Goal: Obtain resource: Obtain resource

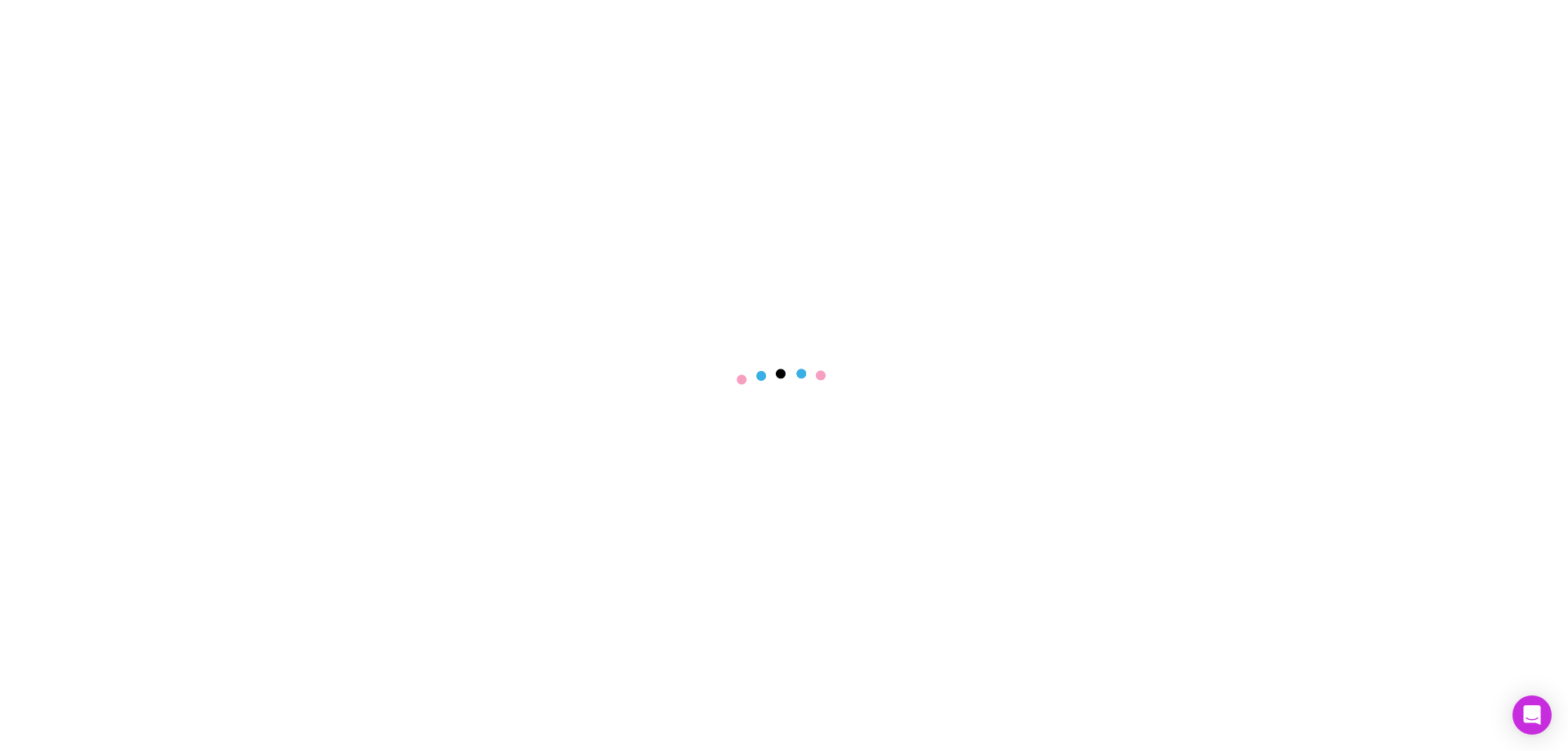
select select "****"
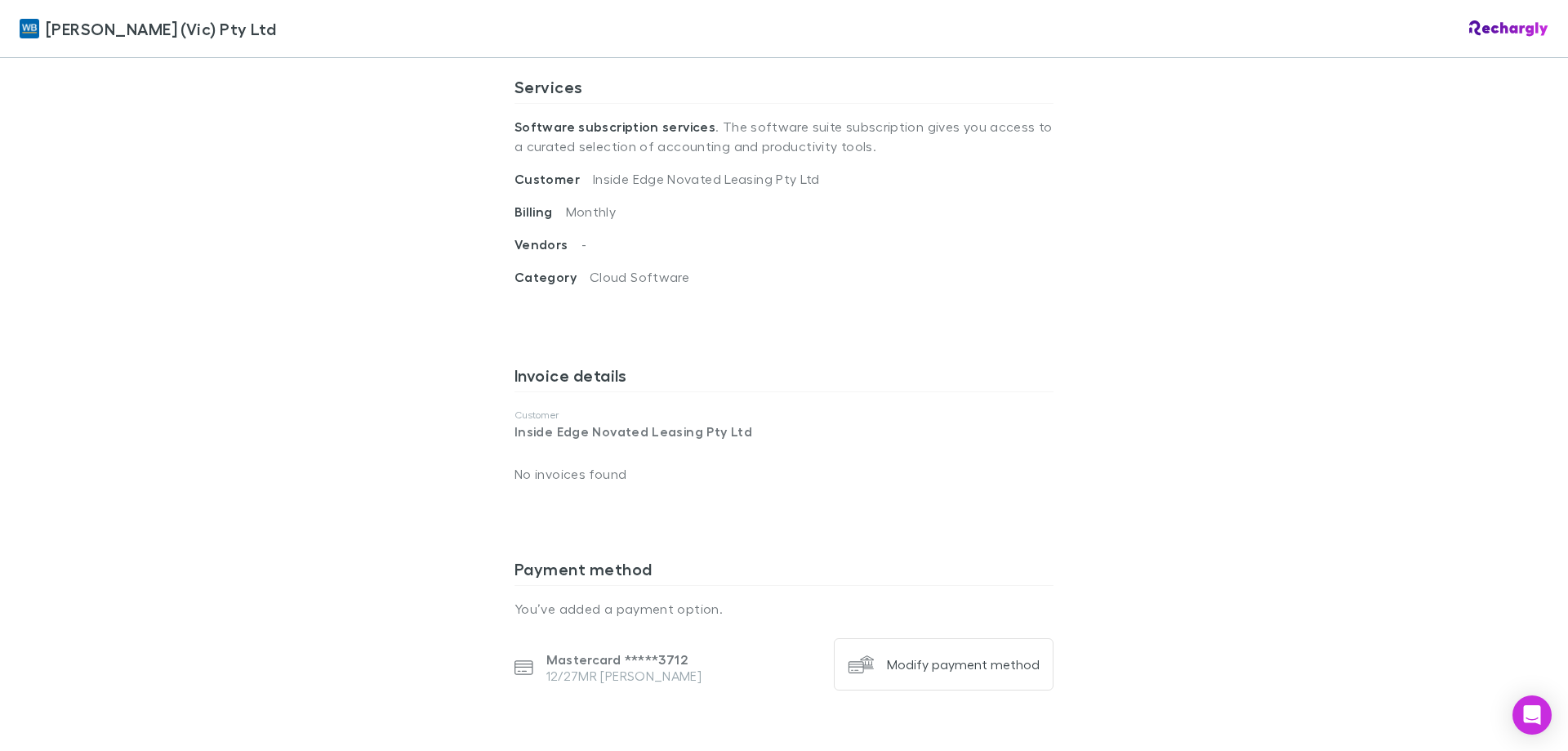
scroll to position [490, 0]
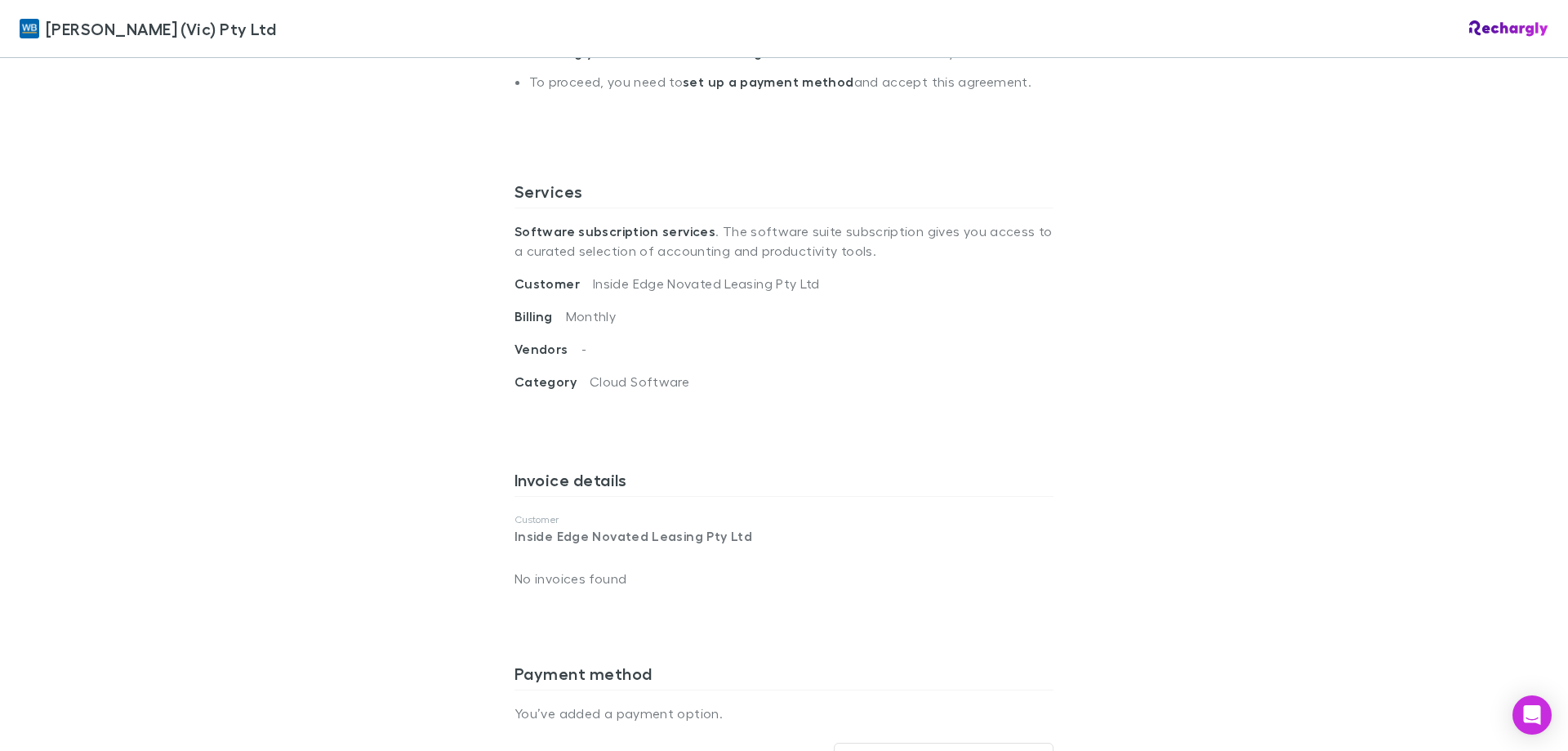
click at [553, 542] on p "Inside Edge Novated Leasing Pty Ltd" at bounding box center [784, 536] width 539 height 19
copy p "Inside Edge Novated Leasing Pty Ltd"
